Goal: Information Seeking & Learning: Find specific fact

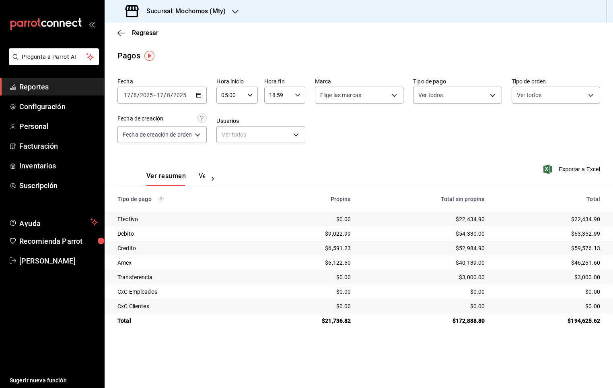
click at [69, 24] on icon "mailbox folders" at bounding box center [68, 24] width 6 height 6
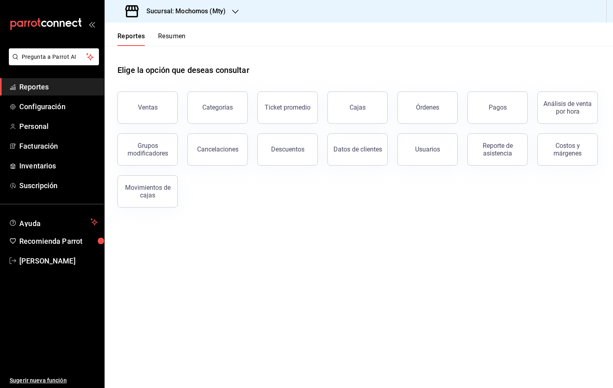
click at [332, 51] on div "Elige la opción que deseas consultar" at bounding box center [359, 64] width 483 height 36
click at [507, 108] on button "Pagos" at bounding box center [498, 107] width 60 height 32
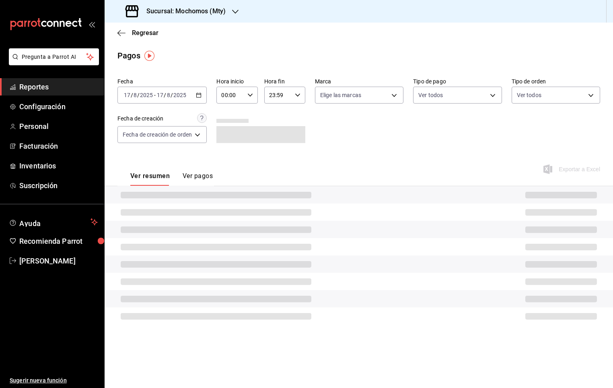
click at [248, 95] on icon "button" at bounding box center [251, 95] width 6 height 6
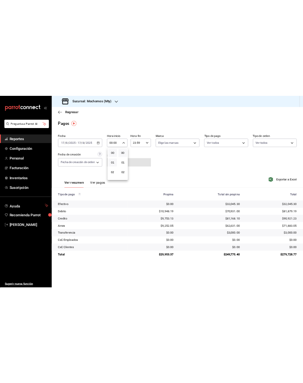
scroll to position [60, 0]
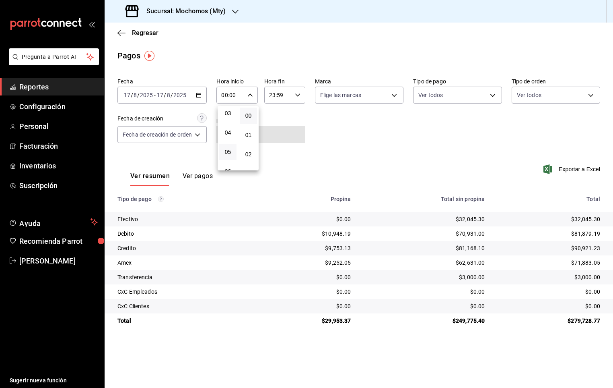
click at [231, 144] on button "05" at bounding box center [227, 152] width 17 height 16
type input "05:00"
click at [361, 69] on div at bounding box center [306, 194] width 613 height 388
drag, startPoint x: 570, startPoint y: 220, endPoint x: 600, endPoint y: 221, distance: 29.8
click at [600, 221] on div "$31,158.30" at bounding box center [549, 219] width 103 height 8
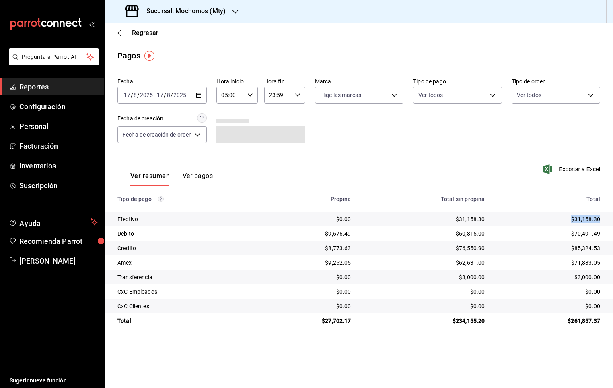
copy div "$31,158.30"
